Goal: Navigation & Orientation: Find specific page/section

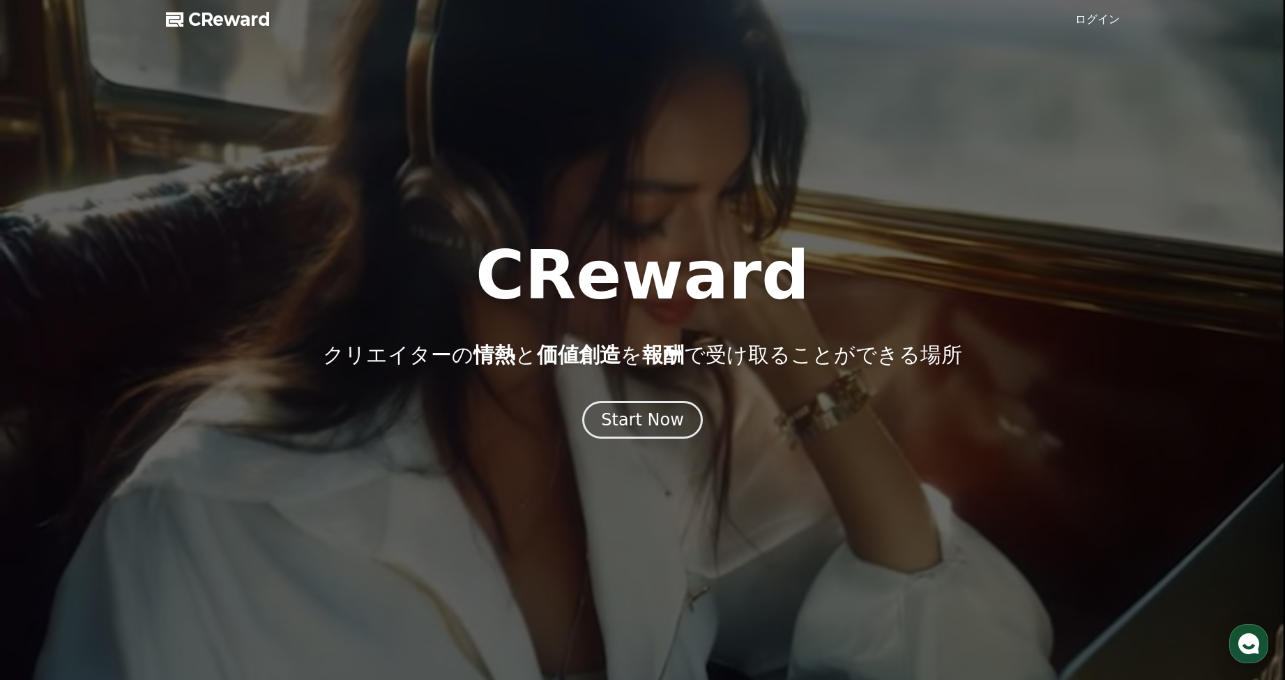
click at [1091, 13] on link "ログイン" at bounding box center [1097, 19] width 45 height 17
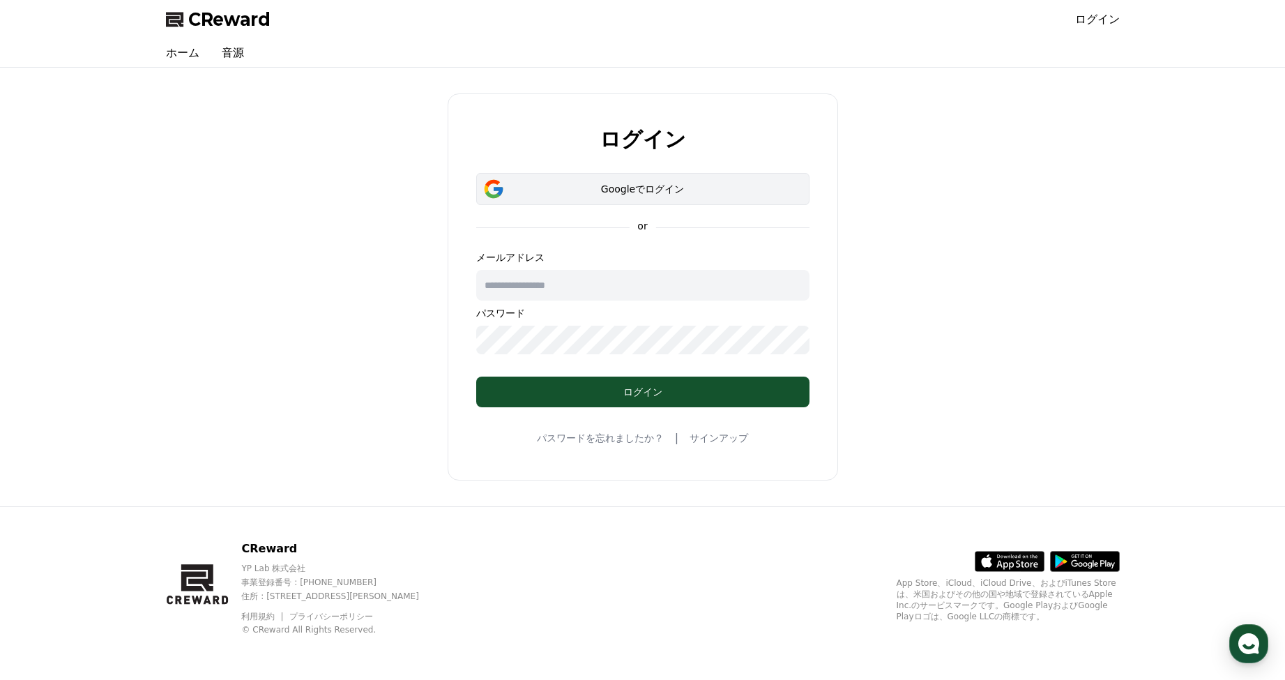
click at [639, 185] on div "Googleでログイン" at bounding box center [642, 189] width 293 height 14
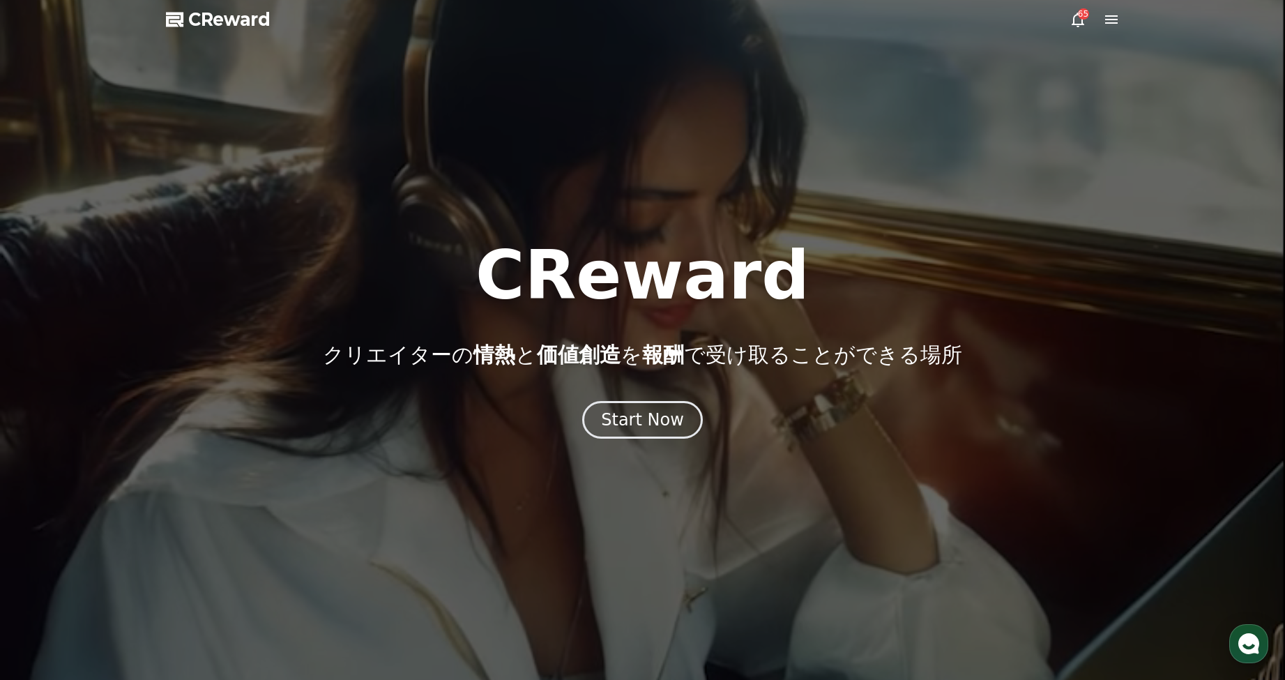
click at [1080, 19] on div "65" at bounding box center [1083, 13] width 11 height 11
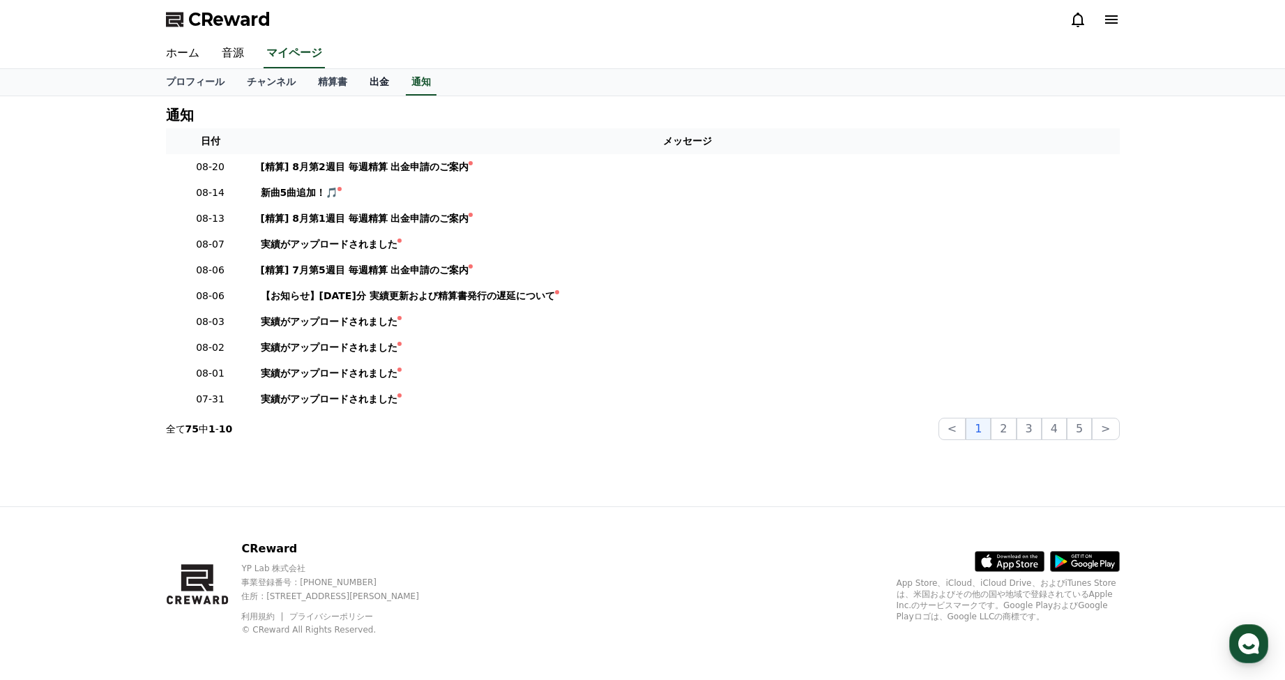
click at [363, 80] on link "出金" at bounding box center [379, 82] width 42 height 26
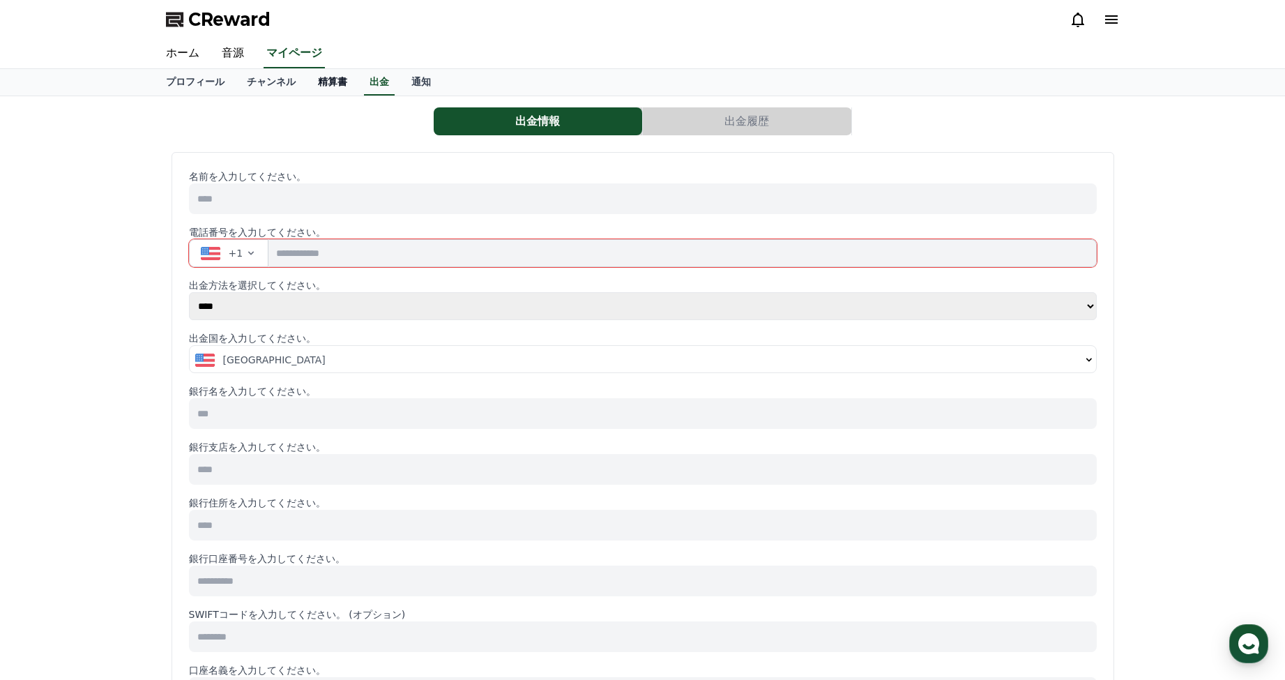
click at [318, 82] on link "精算書" at bounding box center [333, 82] width 52 height 26
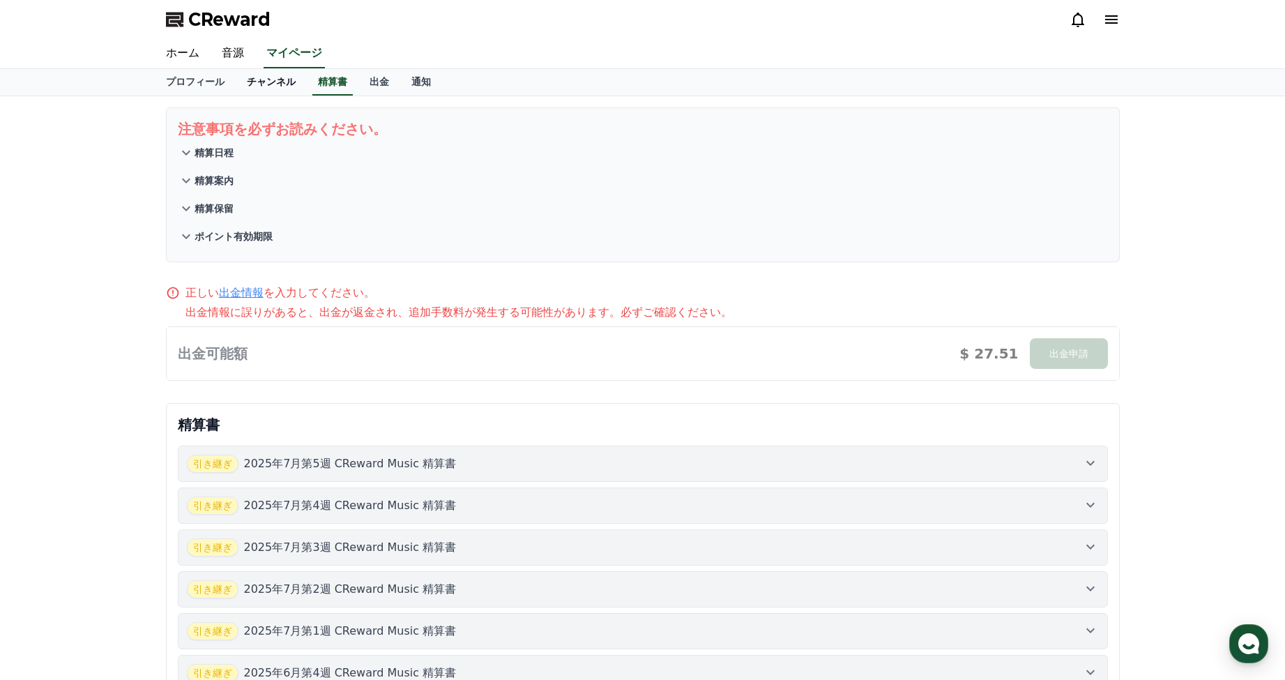
click at [266, 84] on link "チャンネル" at bounding box center [271, 82] width 71 height 26
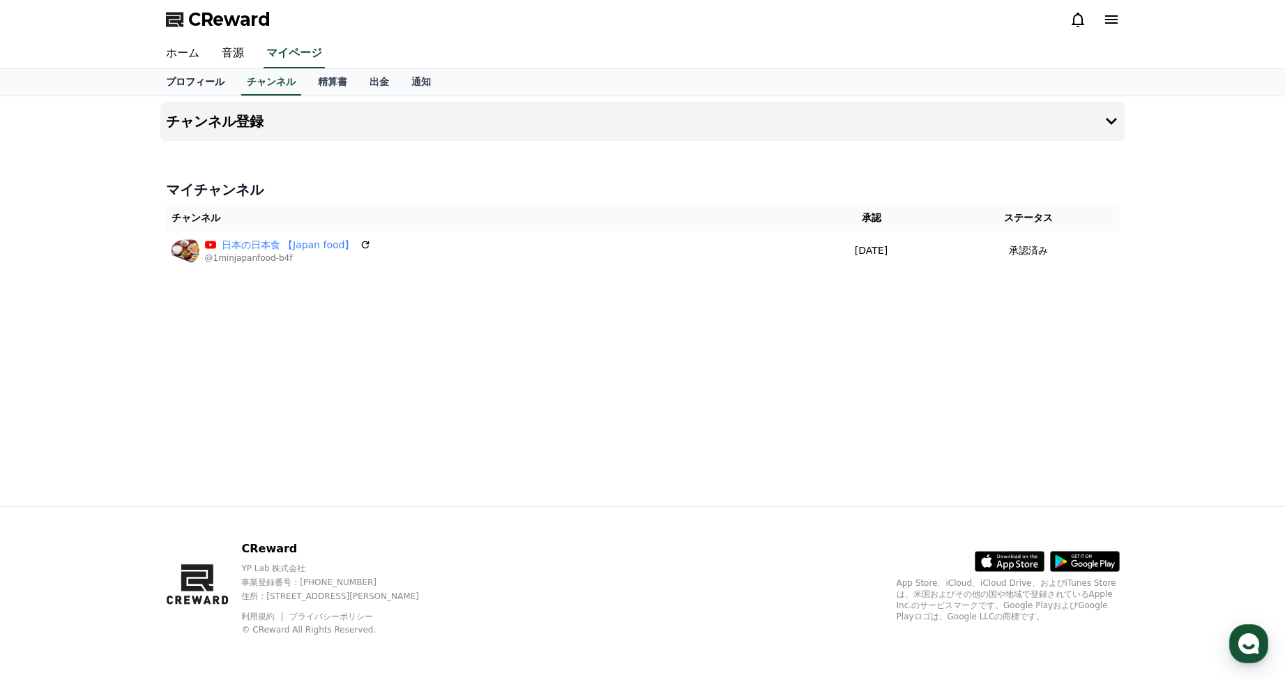
click at [189, 82] on link "プロフィール" at bounding box center [195, 82] width 81 height 26
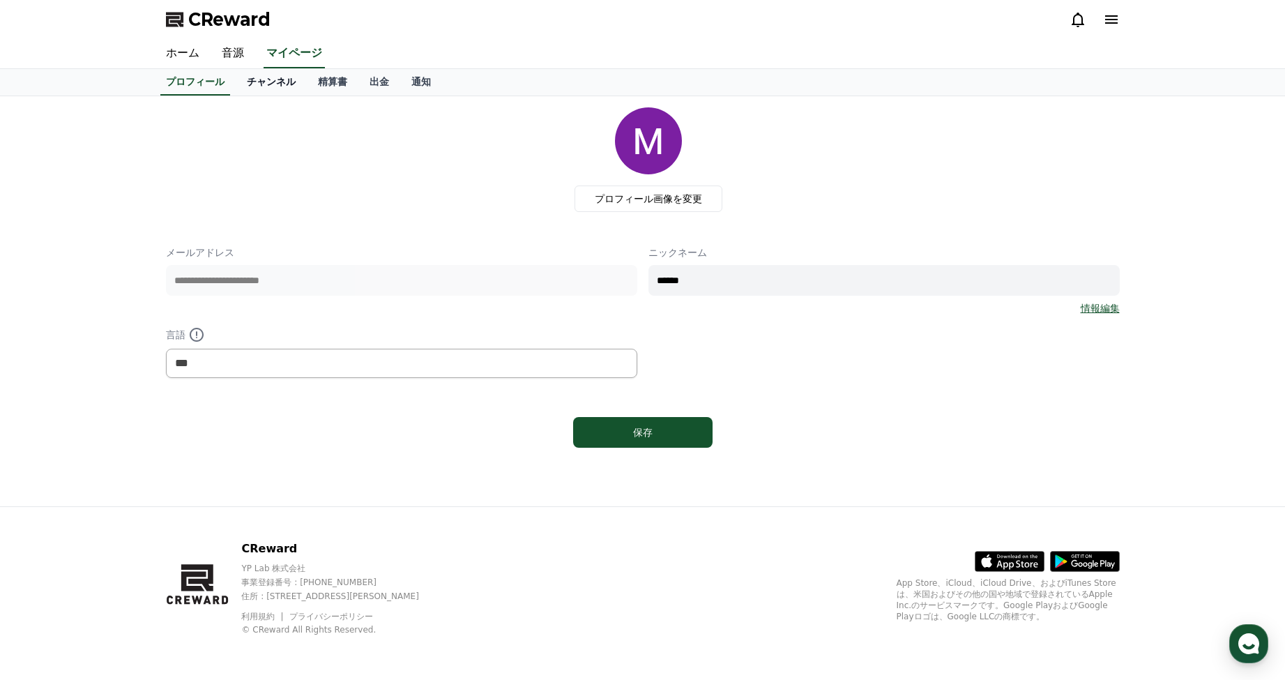
click at [252, 77] on link "チャンネル" at bounding box center [271, 82] width 71 height 26
